Goal: Information Seeking & Learning: Learn about a topic

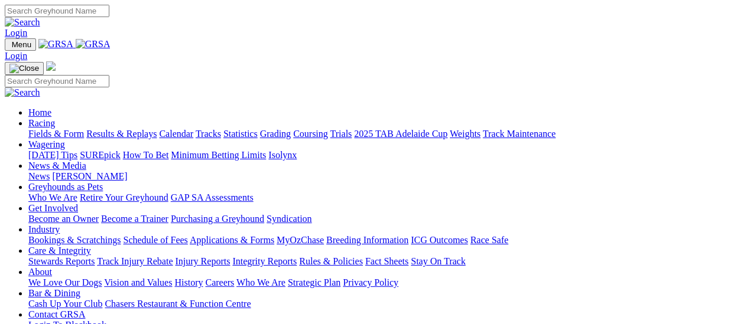
click at [126, 129] on link "Results & Replays" at bounding box center [121, 134] width 70 height 10
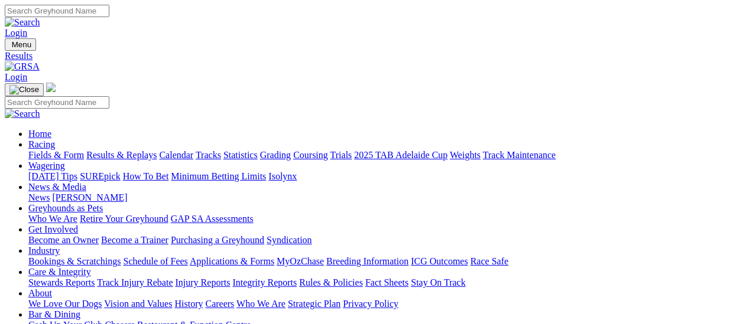
click at [38, 150] on link "Fields & Form" at bounding box center [56, 155] width 56 height 10
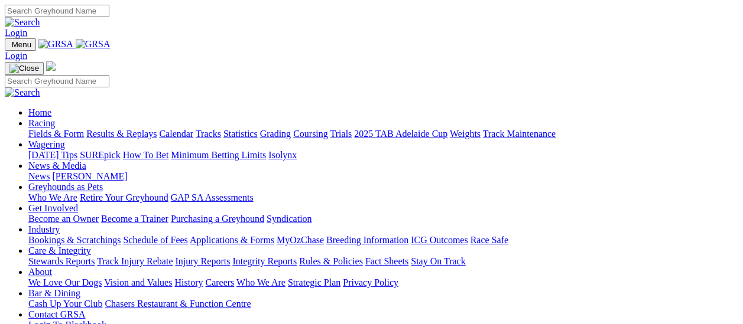
click at [58, 129] on link "Fields & Form" at bounding box center [56, 134] width 56 height 10
click at [70, 129] on link "Fields & Form" at bounding box center [56, 134] width 56 height 10
click at [31, 129] on link "Fields & Form" at bounding box center [56, 134] width 56 height 10
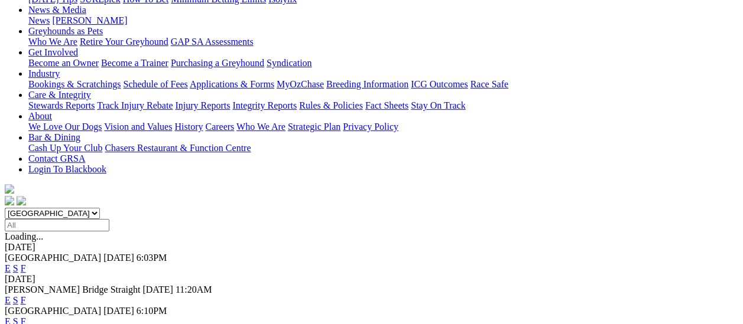
scroll to position [118, 0]
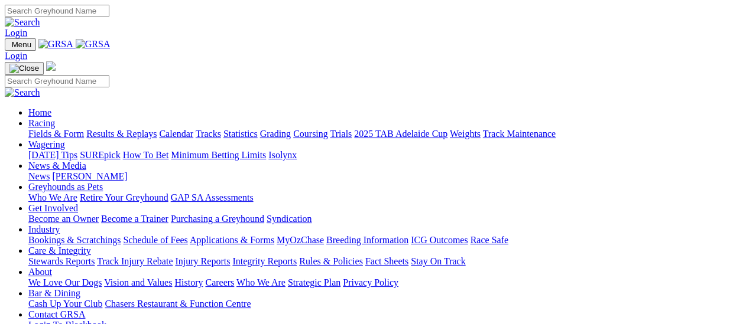
click at [54, 129] on link "Fields & Form" at bounding box center [56, 134] width 56 height 10
click at [52, 129] on link "Fields & Form" at bounding box center [56, 134] width 56 height 10
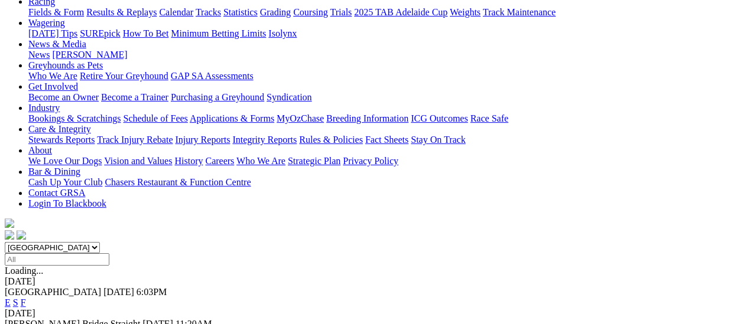
scroll to position [59, 0]
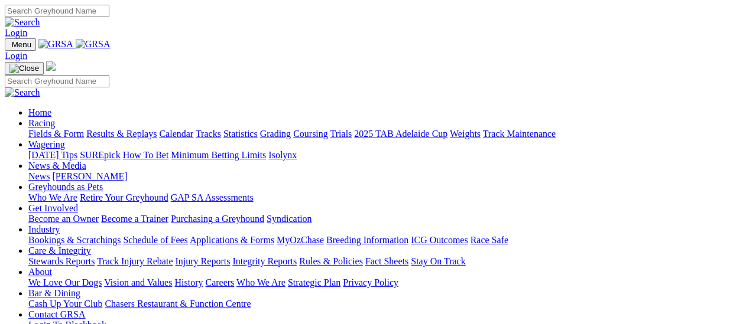
click at [66, 129] on link "Fields & Form" at bounding box center [56, 134] width 56 height 10
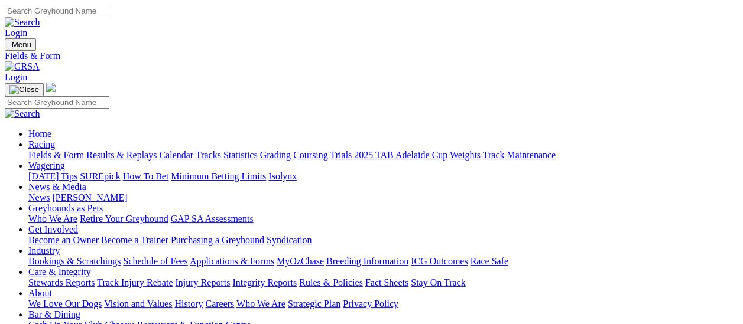
click at [132, 150] on link "Results & Replays" at bounding box center [121, 155] width 70 height 10
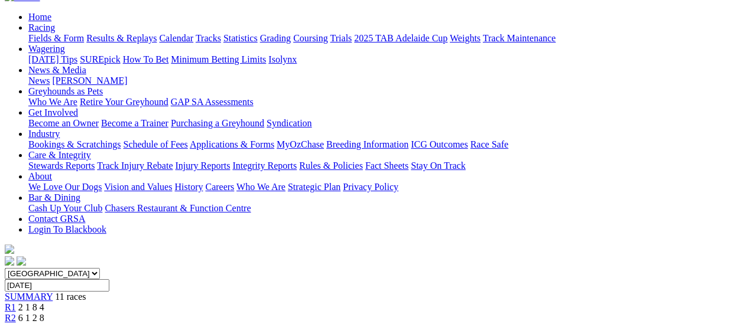
scroll to position [118, 0]
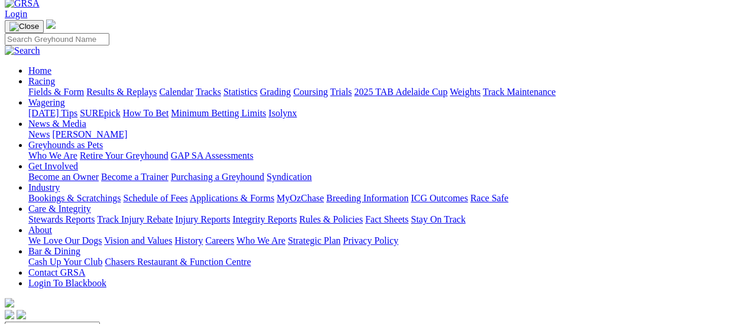
scroll to position [0, 0]
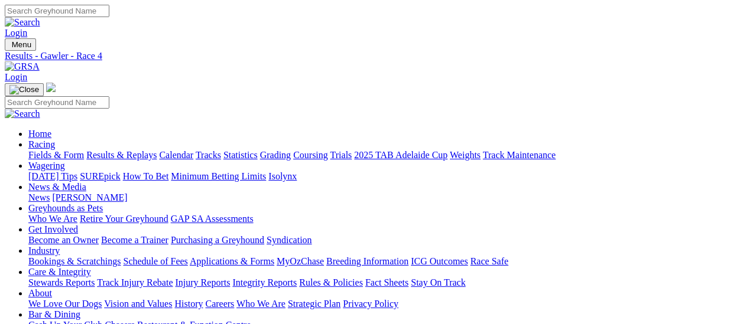
click at [53, 150] on link "Fields & Form" at bounding box center [56, 155] width 56 height 10
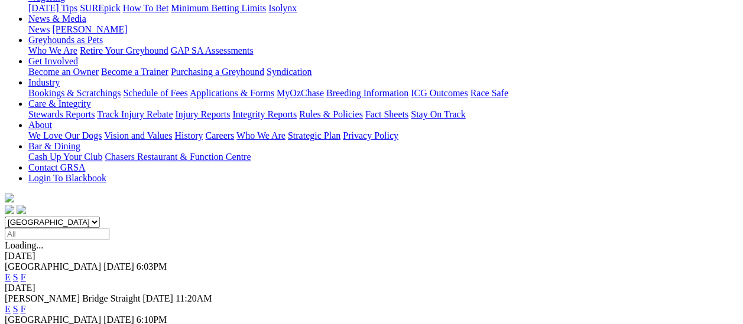
scroll to position [59, 0]
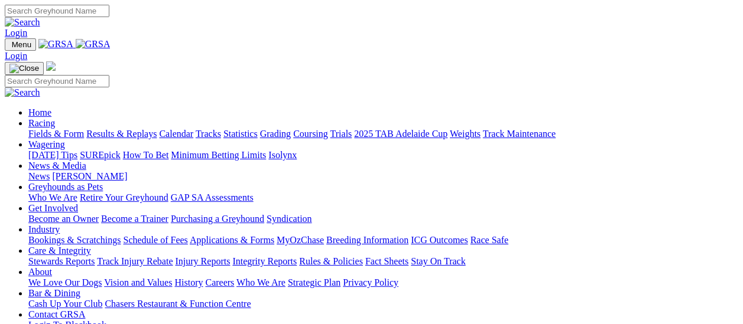
click at [59, 129] on link "Fields & Form" at bounding box center [56, 134] width 56 height 10
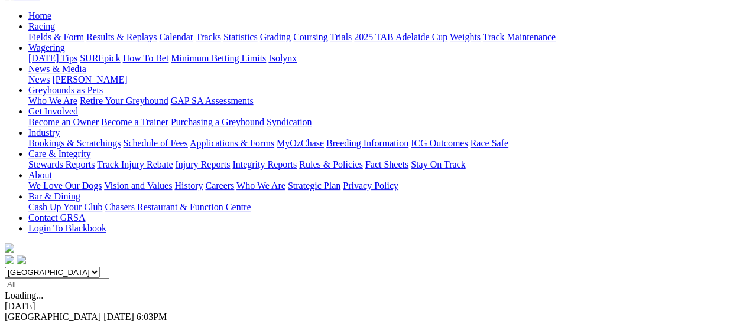
scroll to position [177, 0]
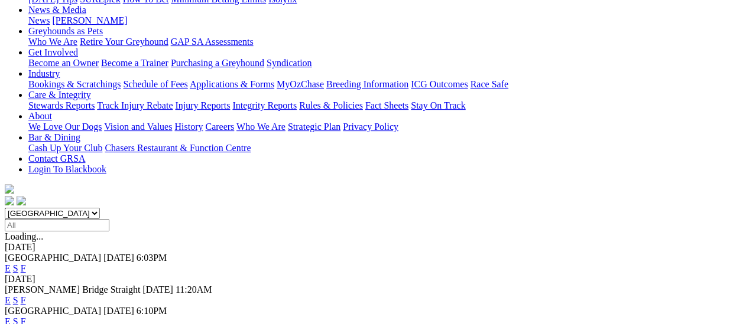
click at [26, 295] on link "F" at bounding box center [23, 300] width 5 height 10
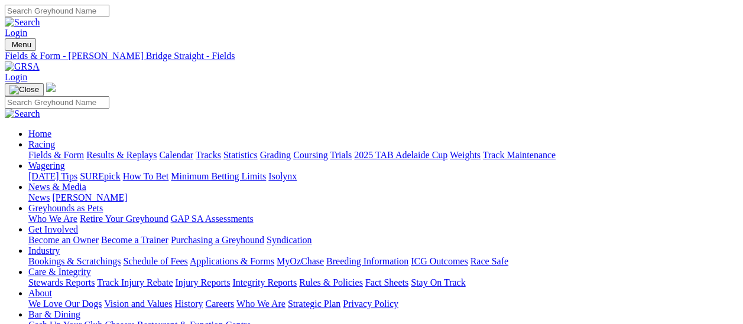
click at [34, 150] on link "Fields & Form" at bounding box center [56, 155] width 56 height 10
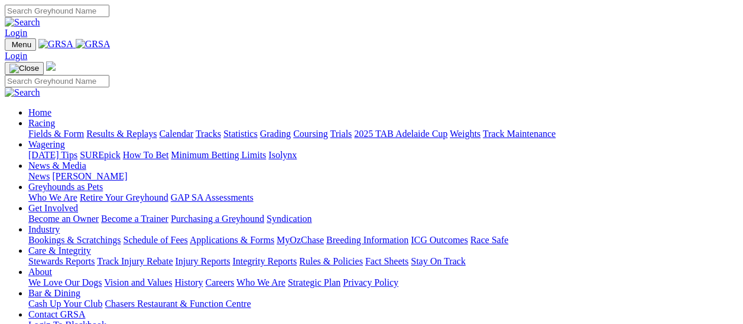
click at [55, 118] on link "Racing" at bounding box center [41, 123] width 27 height 10
click at [62, 129] on link "Fields & Form" at bounding box center [56, 134] width 56 height 10
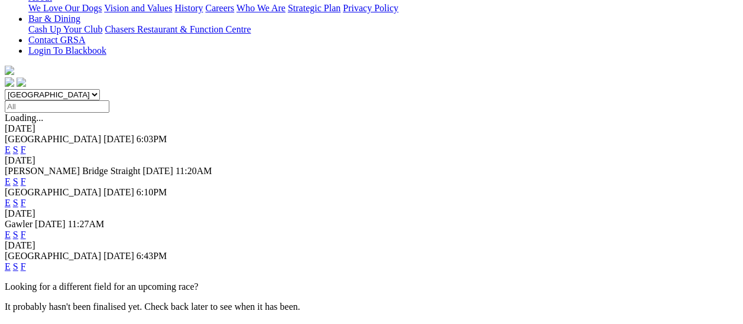
scroll to position [355, 0]
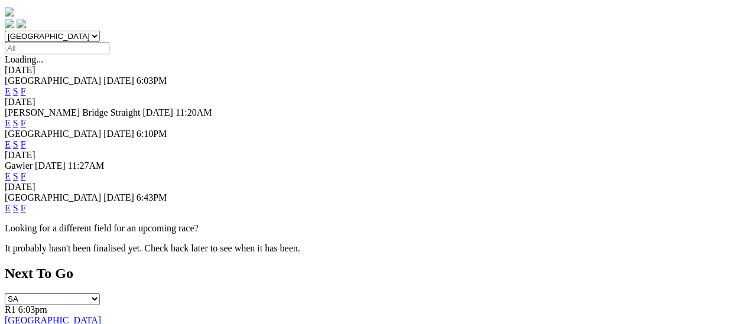
click at [26, 203] on link "F" at bounding box center [23, 208] width 5 height 10
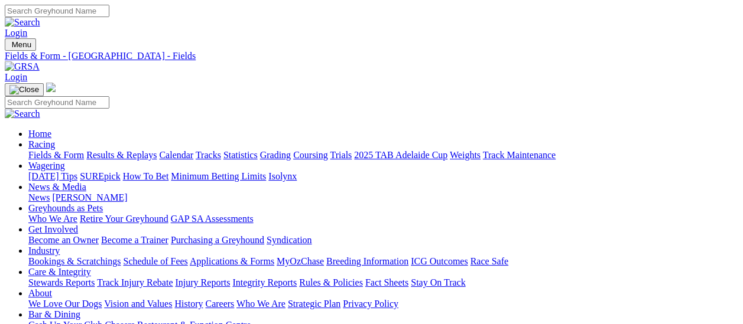
click at [61, 150] on link "Fields & Form" at bounding box center [56, 155] width 56 height 10
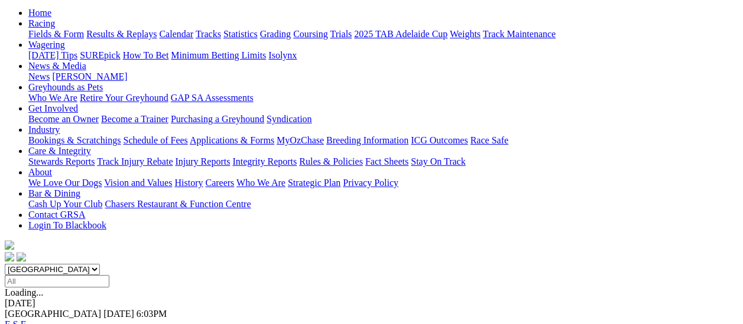
scroll to position [118, 0]
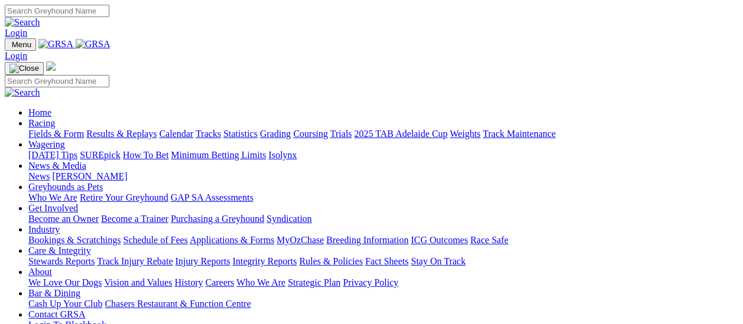
click at [58, 129] on link "Fields & Form" at bounding box center [56, 134] width 56 height 10
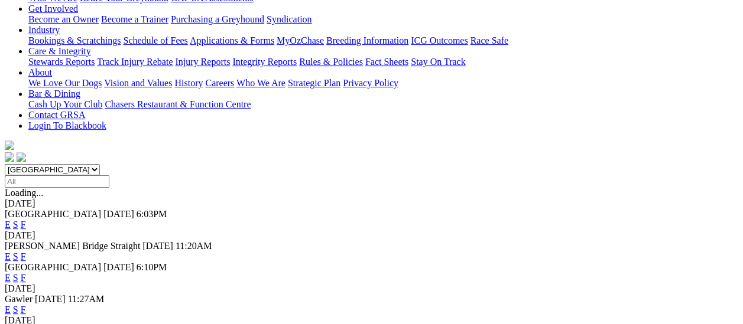
scroll to position [295, 0]
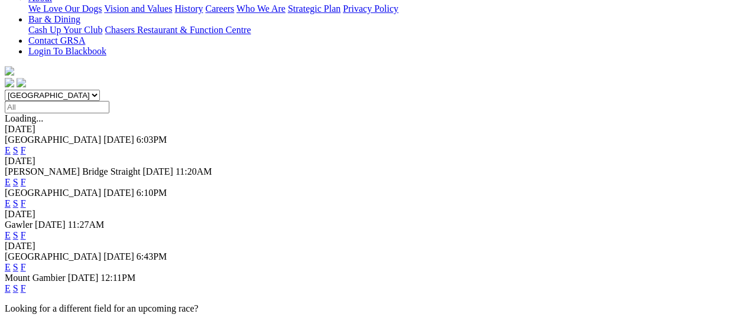
click at [26, 284] on link "F" at bounding box center [23, 289] width 5 height 10
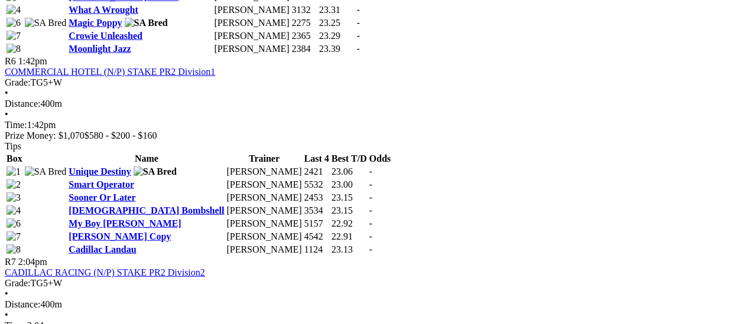
scroll to position [1418, 0]
